Goal: Task Accomplishment & Management: Use online tool/utility

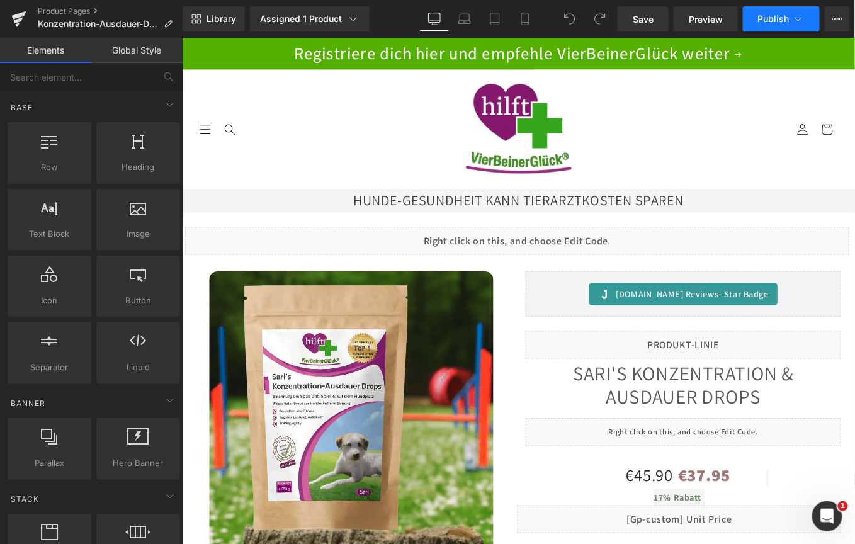
click at [773, 14] on span "Publish" at bounding box center [773, 19] width 31 height 10
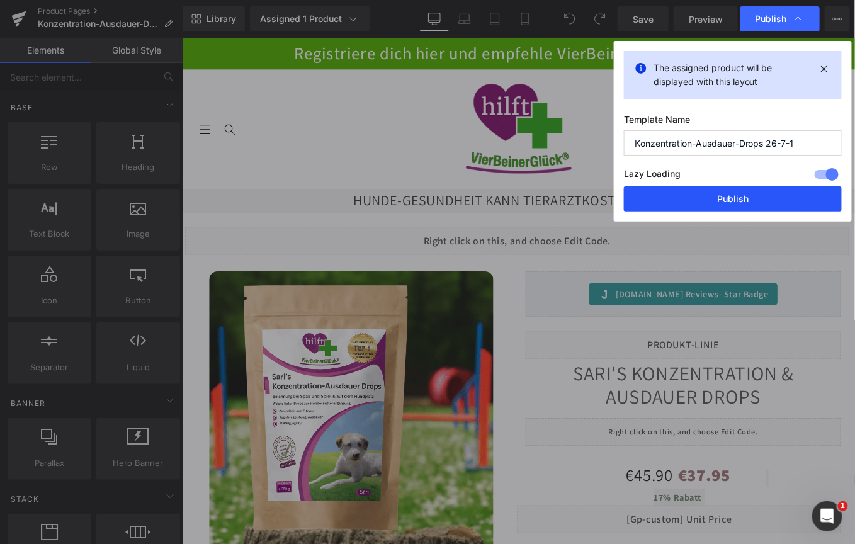
drag, startPoint x: 729, startPoint y: 196, endPoint x: 609, endPoint y: 176, distance: 121.3
click at [729, 196] on button "Publish" at bounding box center [733, 198] width 218 height 25
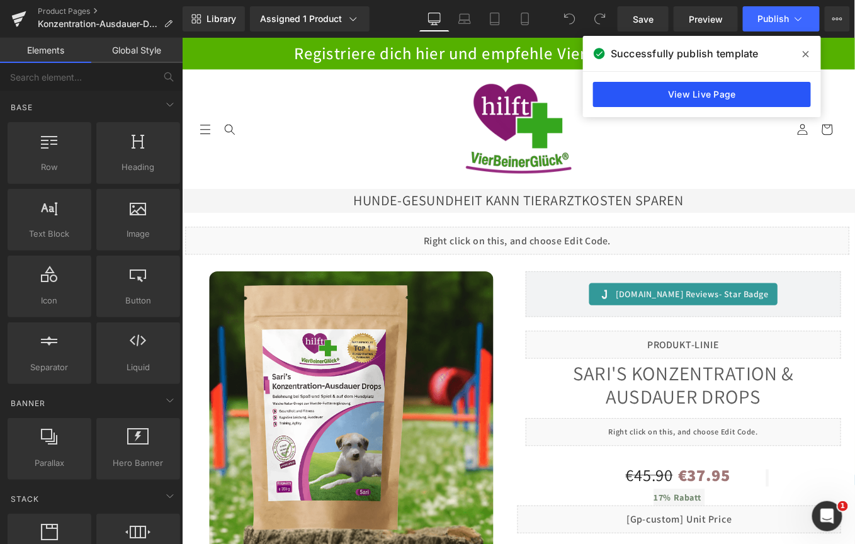
click at [727, 95] on link "View Live Page" at bounding box center [702, 94] width 218 height 25
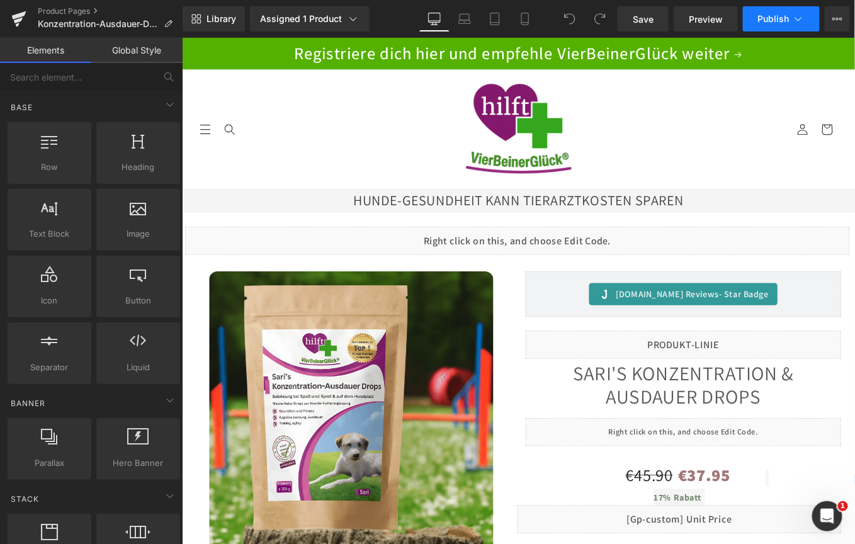
click at [784, 24] on span "Publish" at bounding box center [773, 19] width 31 height 10
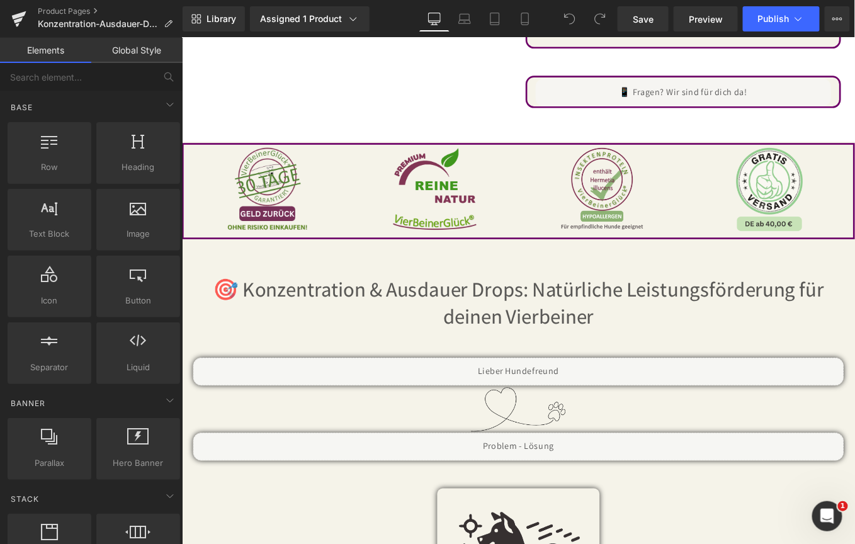
scroll to position [1700, 0]
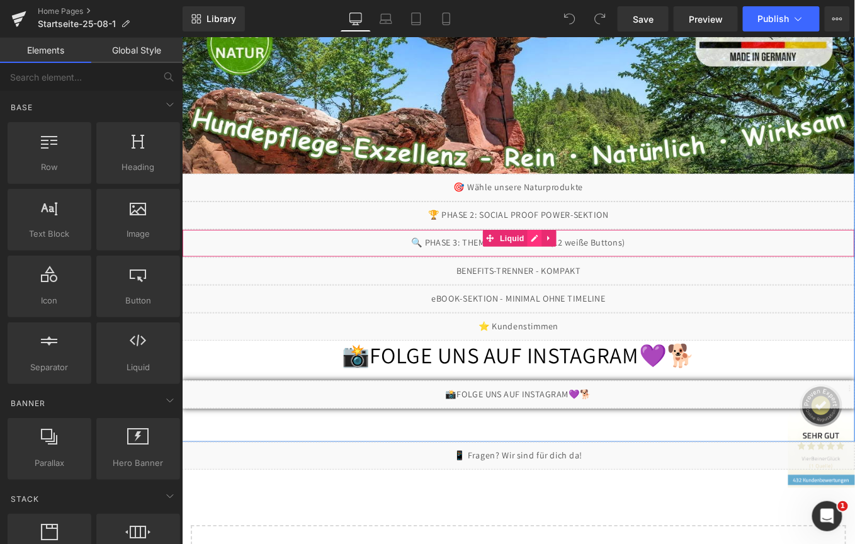
click at [574, 266] on div "Liquid" at bounding box center [562, 269] width 762 height 31
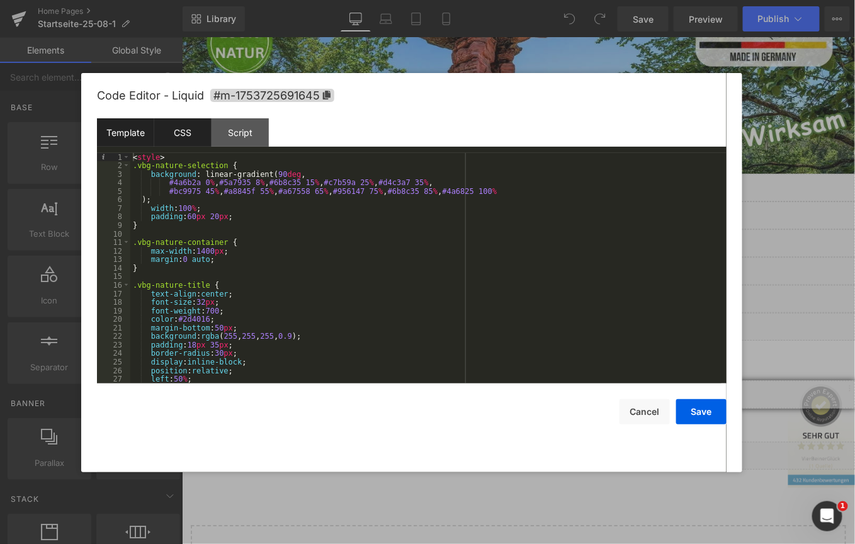
click at [179, 132] on div "CSS" at bounding box center [182, 132] width 57 height 28
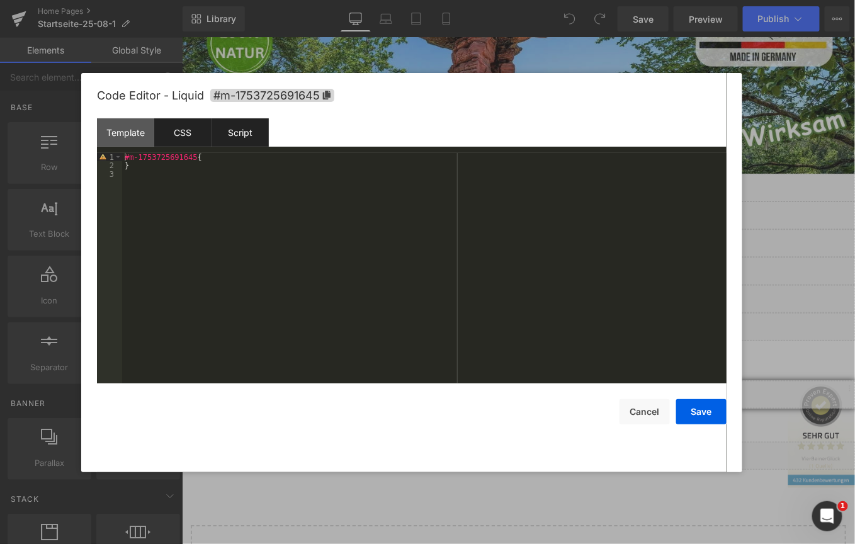
click at [256, 132] on div "Script" at bounding box center [240, 132] width 57 height 28
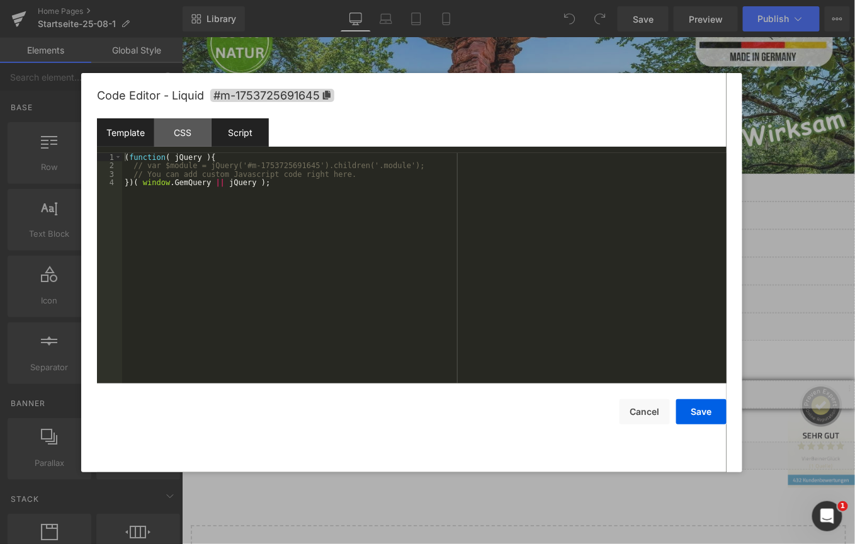
click at [122, 132] on div "Template" at bounding box center [125, 132] width 57 height 28
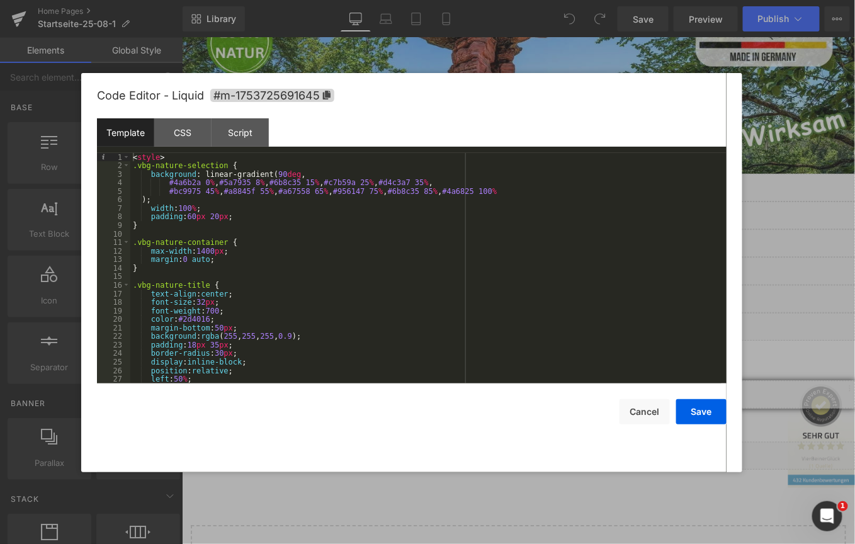
click at [362, 239] on div "< style > .vbg-nature-selection { background : linear-gradient( 90 deg , #4a6b2…" at bounding box center [425, 277] width 591 height 248
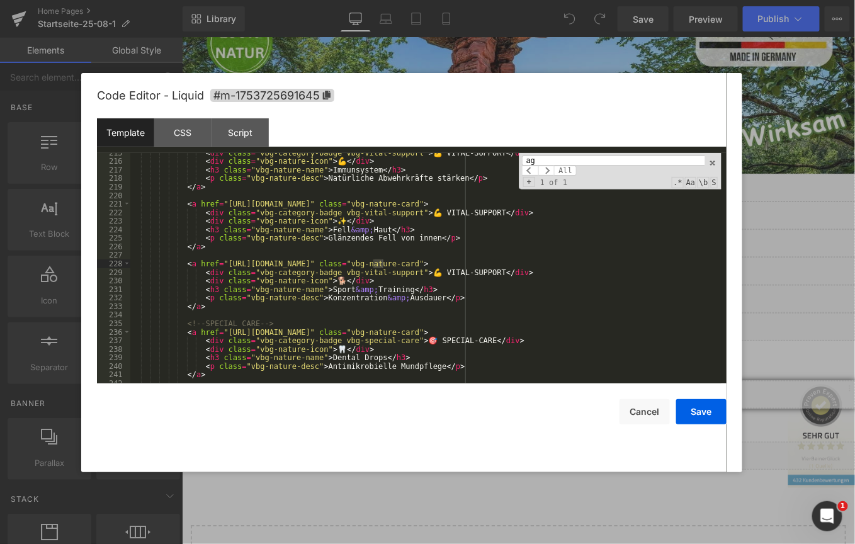
scroll to position [1833, 0]
type input "agility"
drag, startPoint x: 220, startPoint y: 266, endPoint x: 464, endPoint y: 267, distance: 243.7
click at [464, 267] on div "< div class = "vbg-category-badge vbg-vital-support" > 💪 VITAL-SUPPORT </ div >…" at bounding box center [425, 273] width 591 height 248
click at [693, 412] on button "Save" at bounding box center [701, 411] width 50 height 25
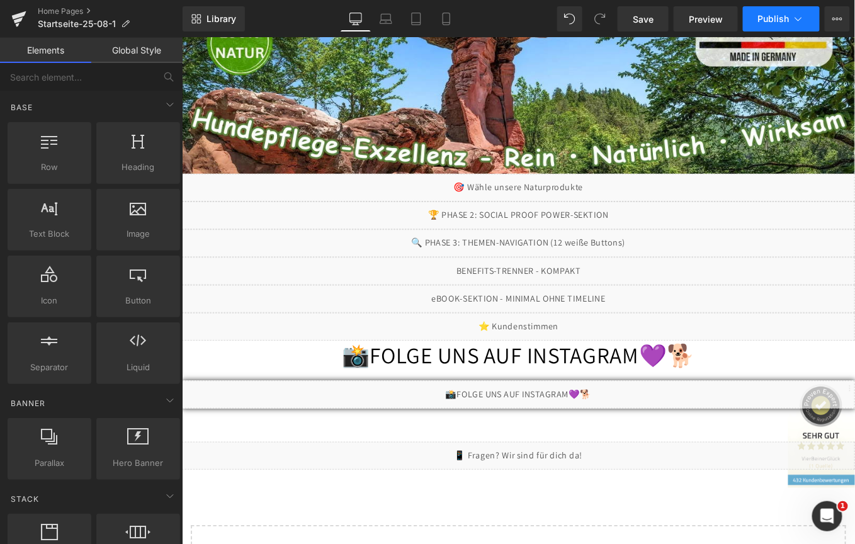
click at [773, 18] on span "Publish" at bounding box center [773, 19] width 31 height 10
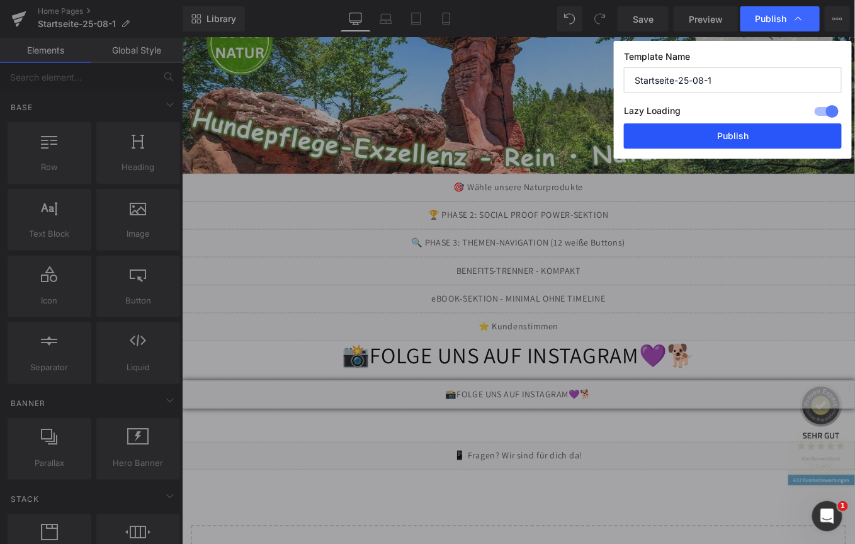
click at [719, 137] on button "Publish" at bounding box center [733, 135] width 218 height 25
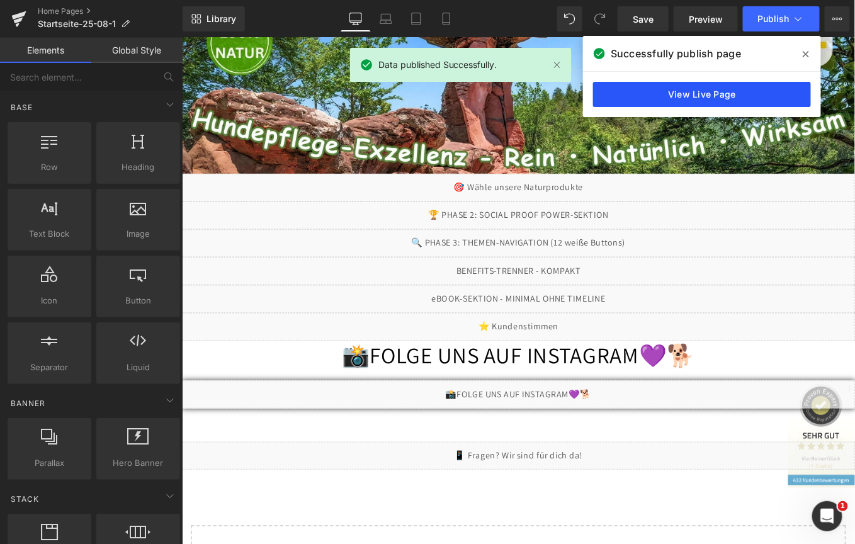
click at [681, 87] on link "View Live Page" at bounding box center [702, 94] width 218 height 25
